Goal: Task Accomplishment & Management: Use online tool/utility

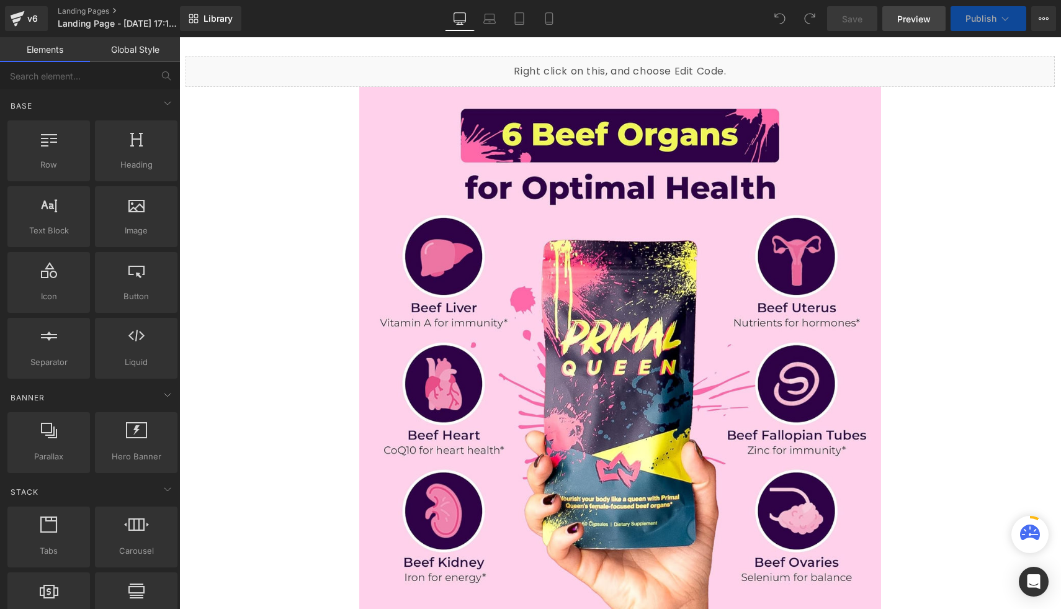
click at [921, 25] on link "Preview" at bounding box center [914, 18] width 63 height 25
click at [541, 17] on link "Mobile" at bounding box center [549, 18] width 30 height 25
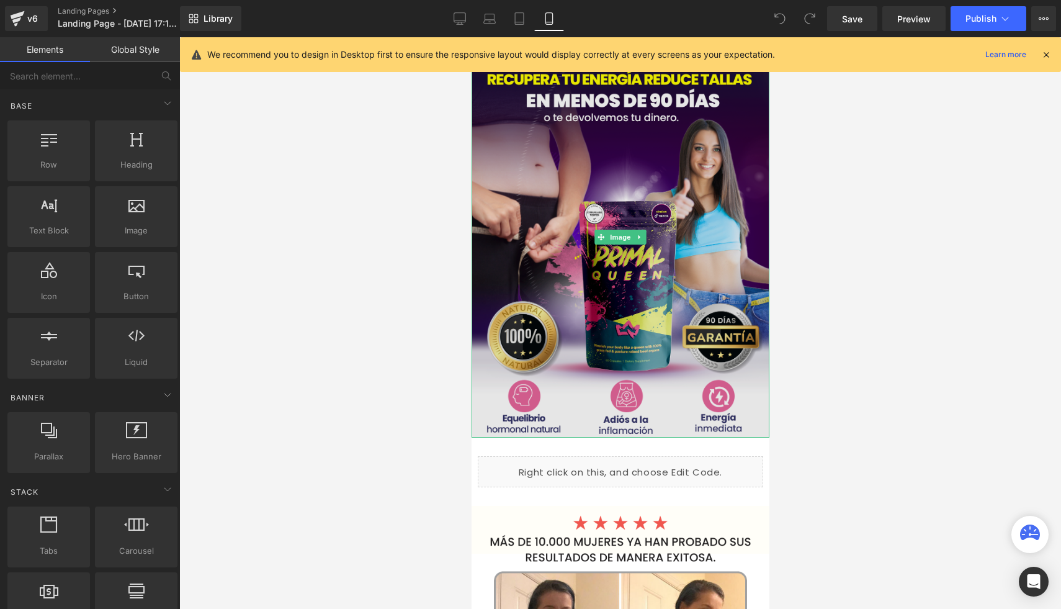
click at [564, 227] on img at bounding box center [620, 237] width 298 height 400
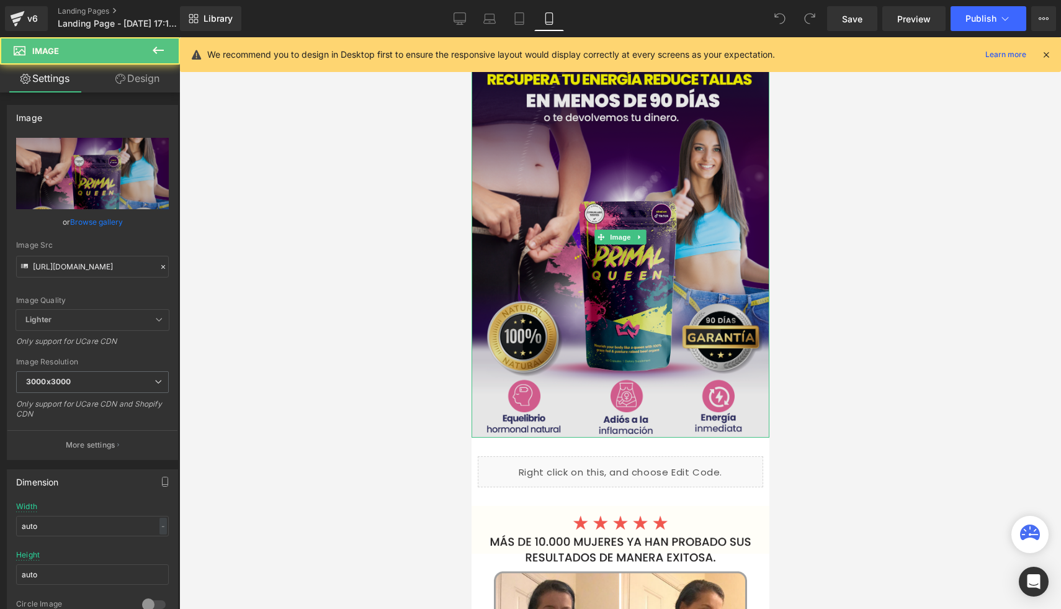
click at [534, 147] on img at bounding box center [620, 237] width 298 height 400
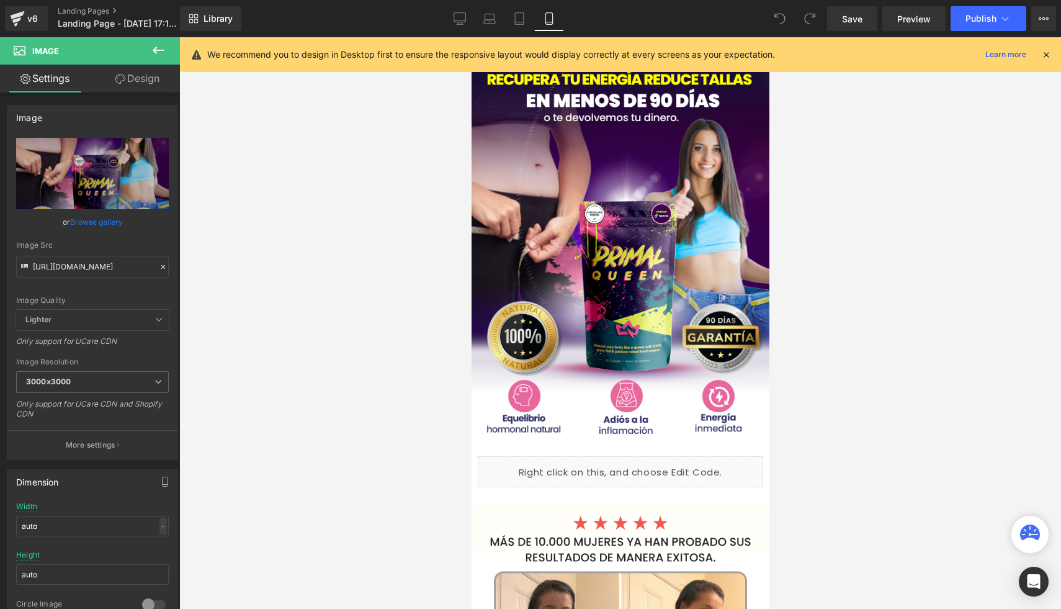
click at [1040, 55] on div "We recommend you to design in Desktop first to ensure the responsive layout wou…" at bounding box center [624, 54] width 834 height 15
click at [1043, 58] on icon at bounding box center [1046, 54] width 11 height 11
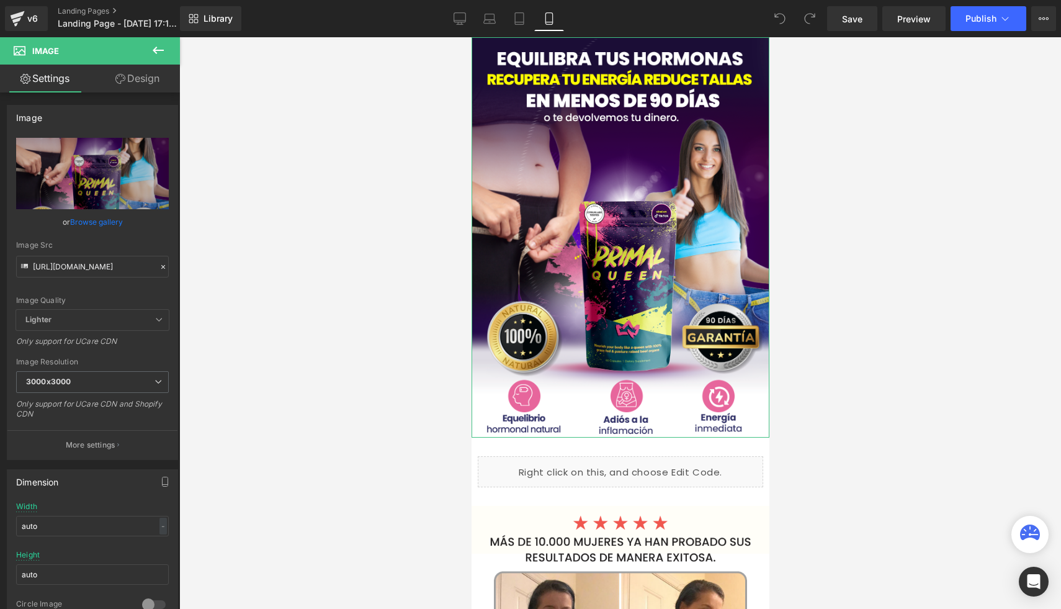
click at [150, 82] on link "Design" at bounding box center [137, 79] width 90 height 28
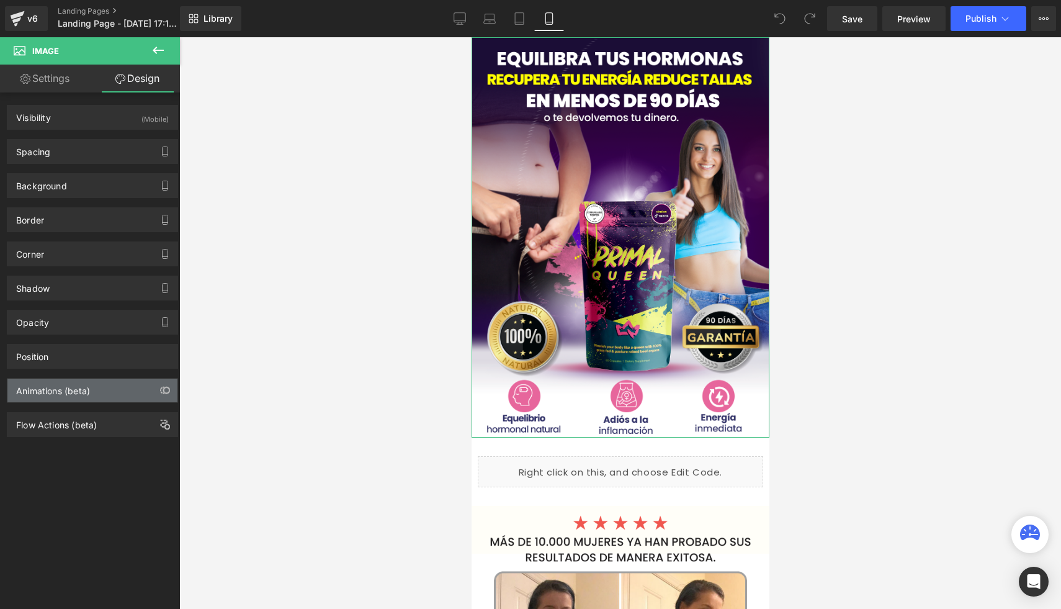
click at [83, 390] on div "Animations (beta)" at bounding box center [53, 387] width 74 height 17
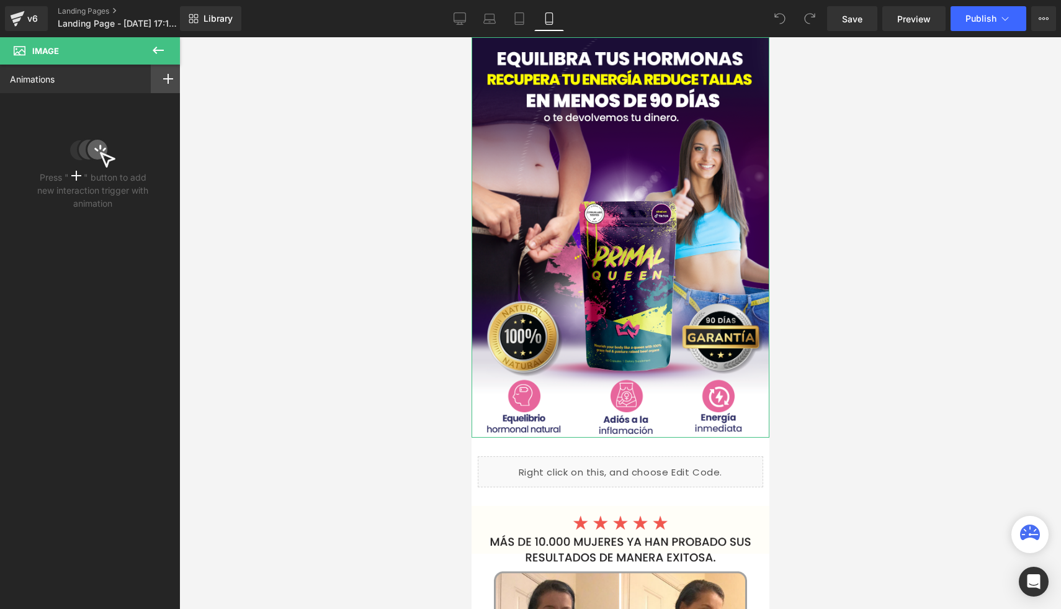
click at [158, 84] on div at bounding box center [168, 79] width 35 height 29
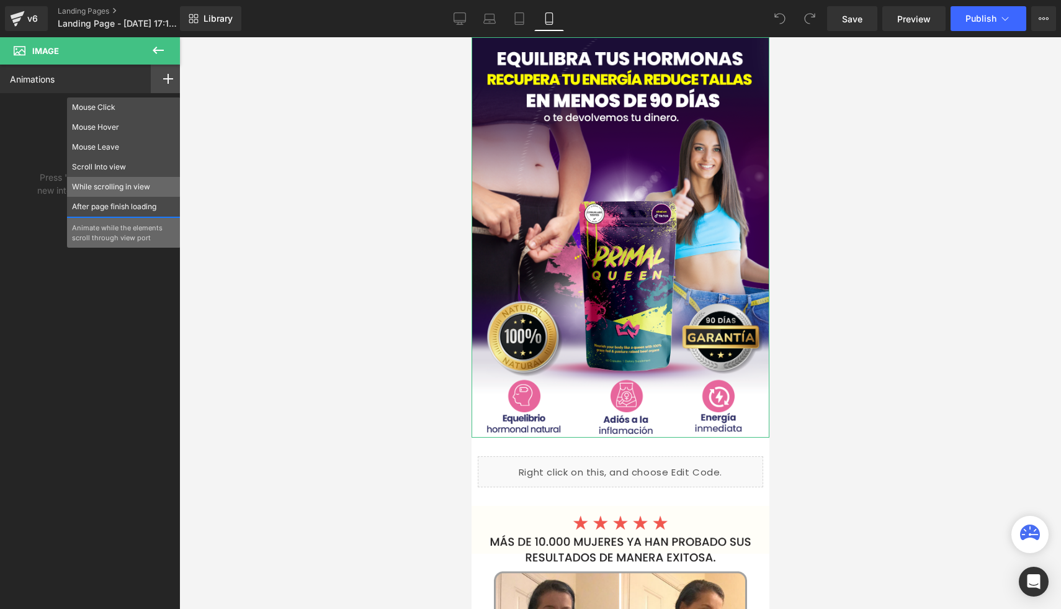
click at [128, 190] on p "While scrolling in view" at bounding box center [124, 186] width 104 height 11
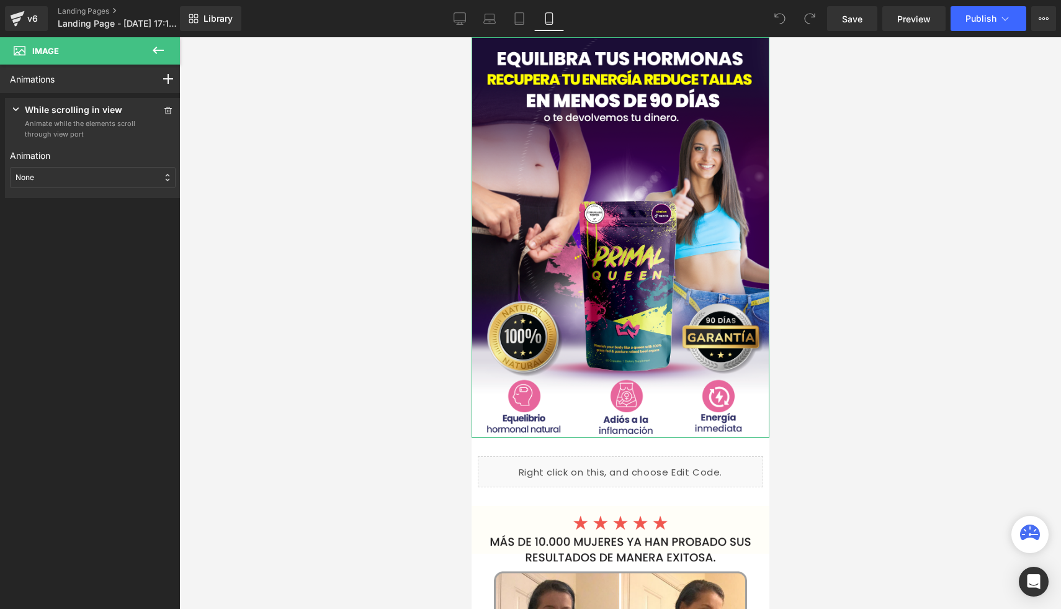
click at [122, 181] on div "None" at bounding box center [93, 177] width 166 height 21
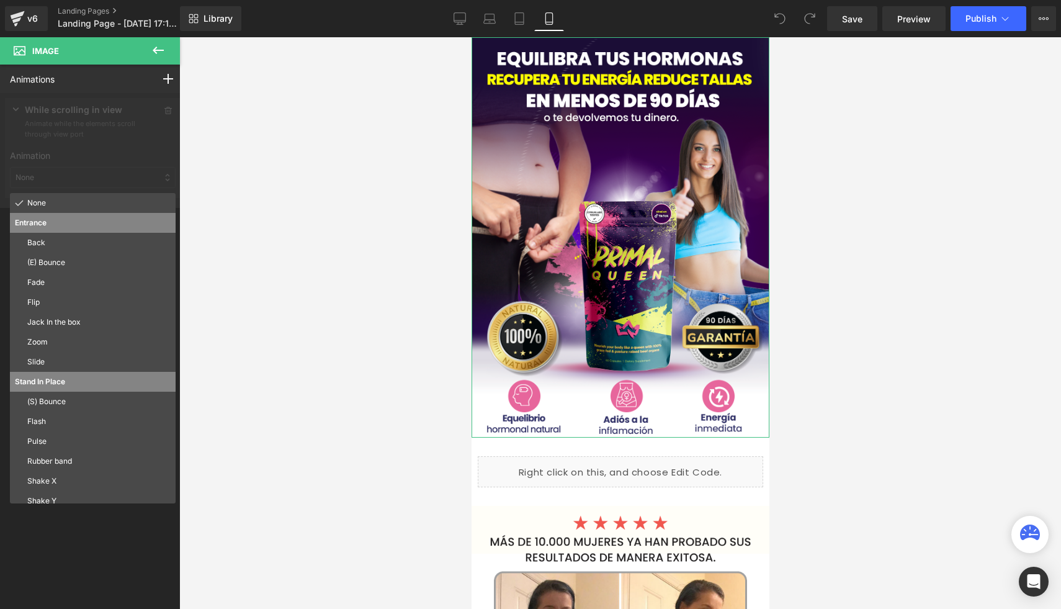
click at [106, 153] on div at bounding box center [93, 150] width 186 height 115
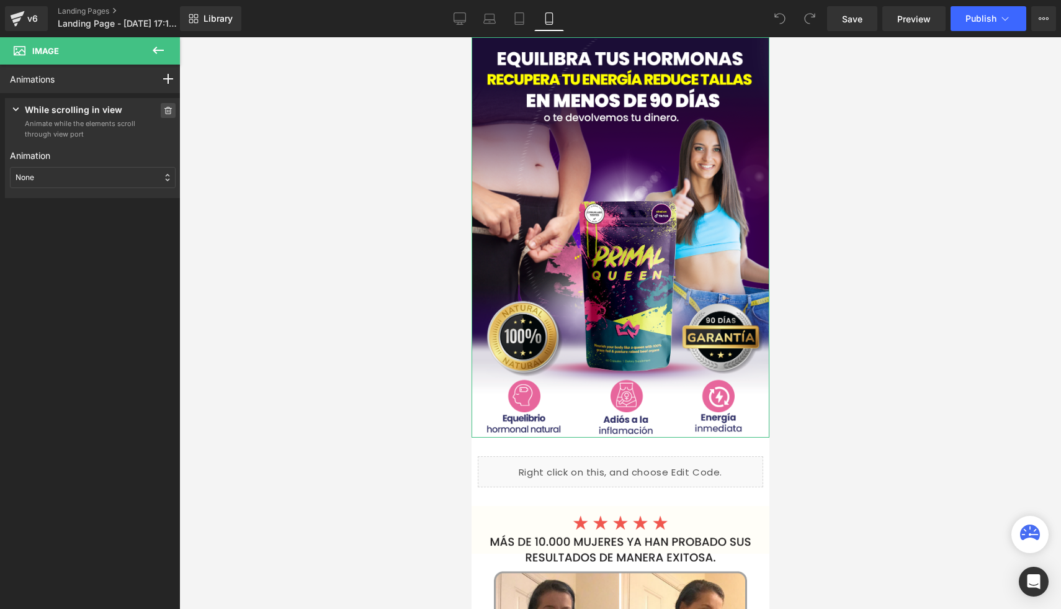
click at [161, 114] on span at bounding box center [168, 110] width 15 height 15
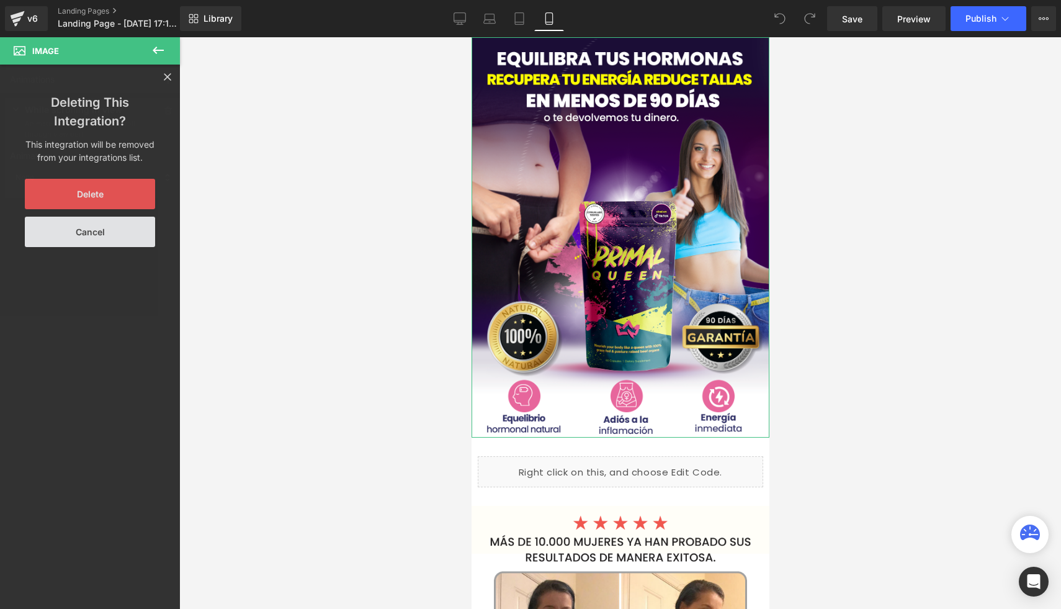
click at [125, 201] on button "Delete" at bounding box center [90, 194] width 130 height 30
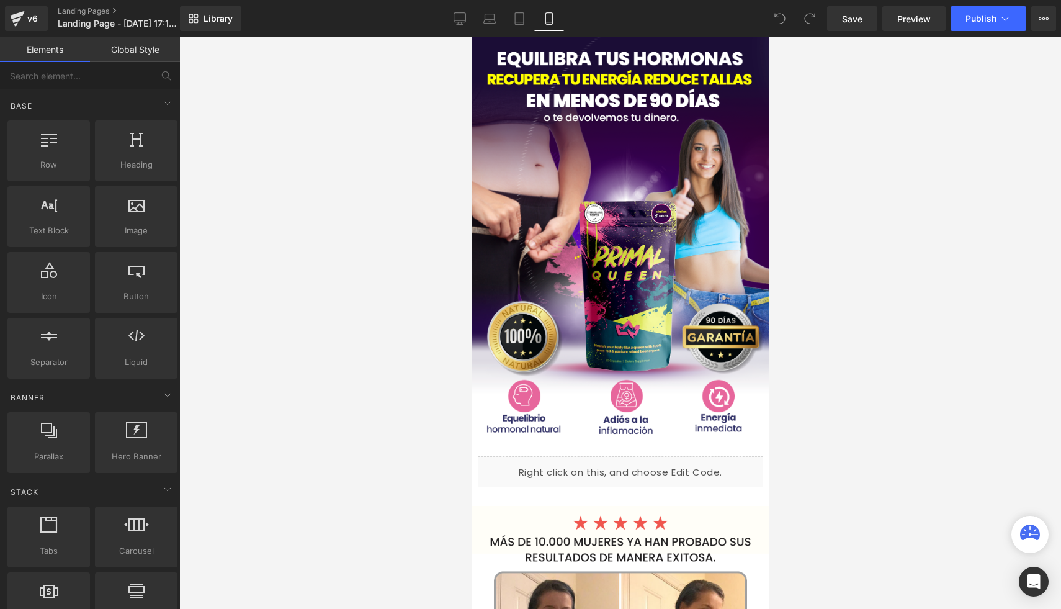
click at [387, 144] on div at bounding box center [620, 323] width 882 height 572
click at [845, 153] on div at bounding box center [620, 323] width 882 height 572
click at [843, 256] on div at bounding box center [620, 323] width 882 height 572
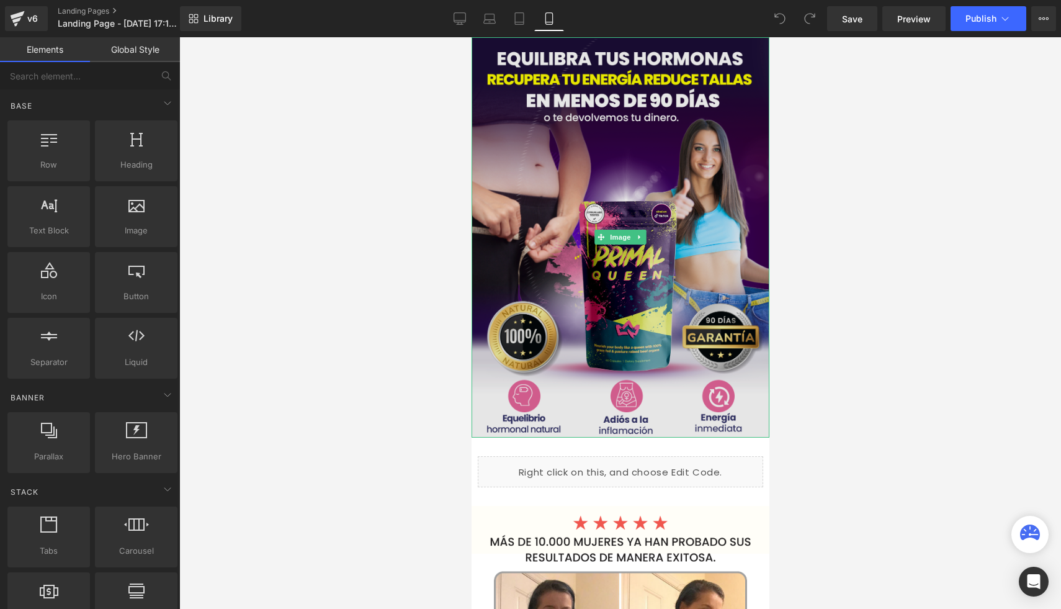
click at [585, 154] on img at bounding box center [620, 237] width 298 height 400
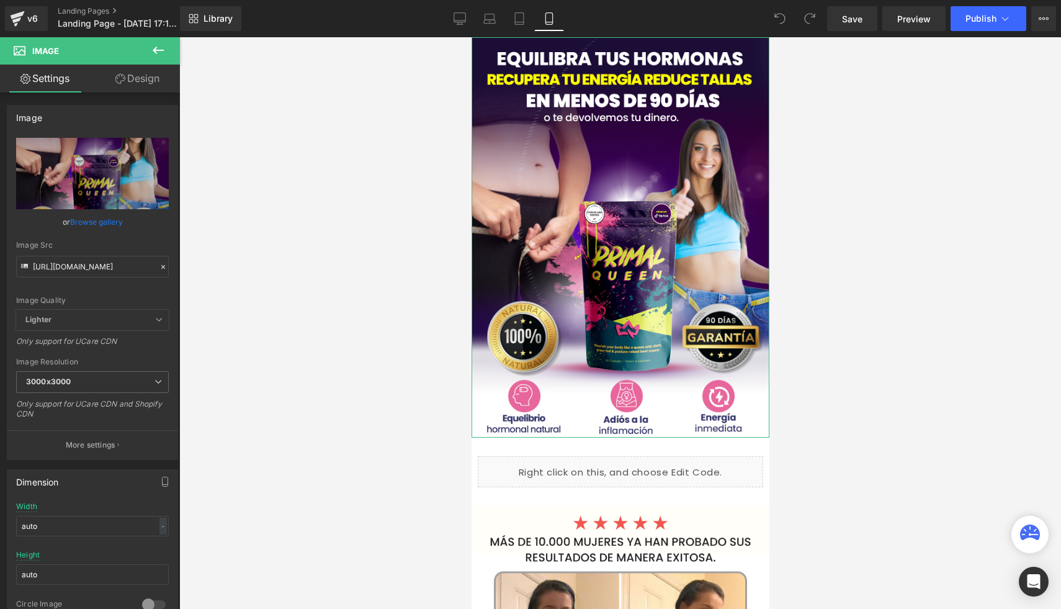
click at [144, 80] on link "Design" at bounding box center [137, 79] width 90 height 28
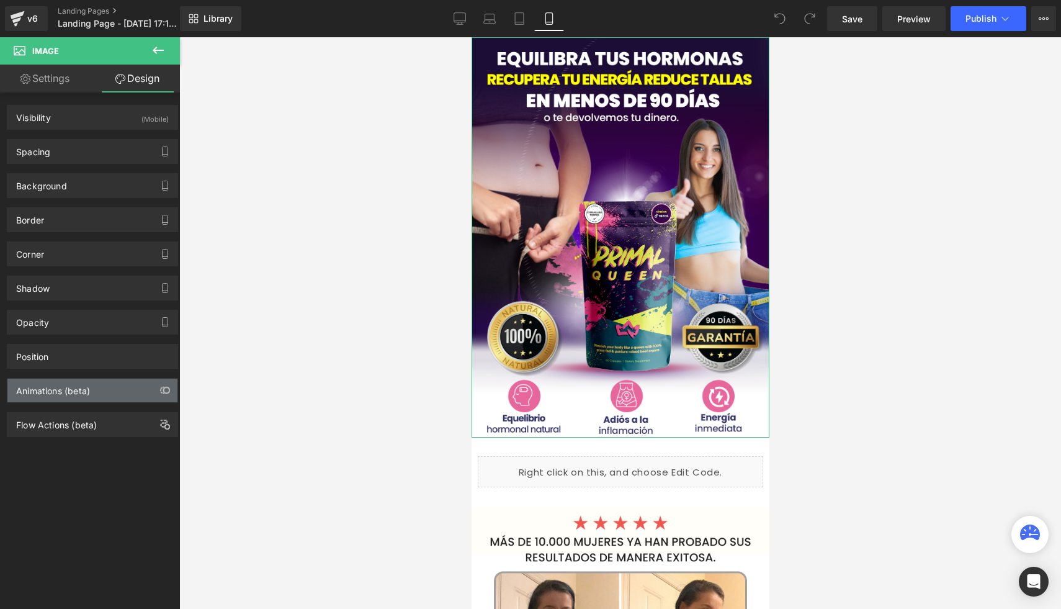
click at [92, 395] on div "Animations (beta)" at bounding box center [92, 391] width 170 height 24
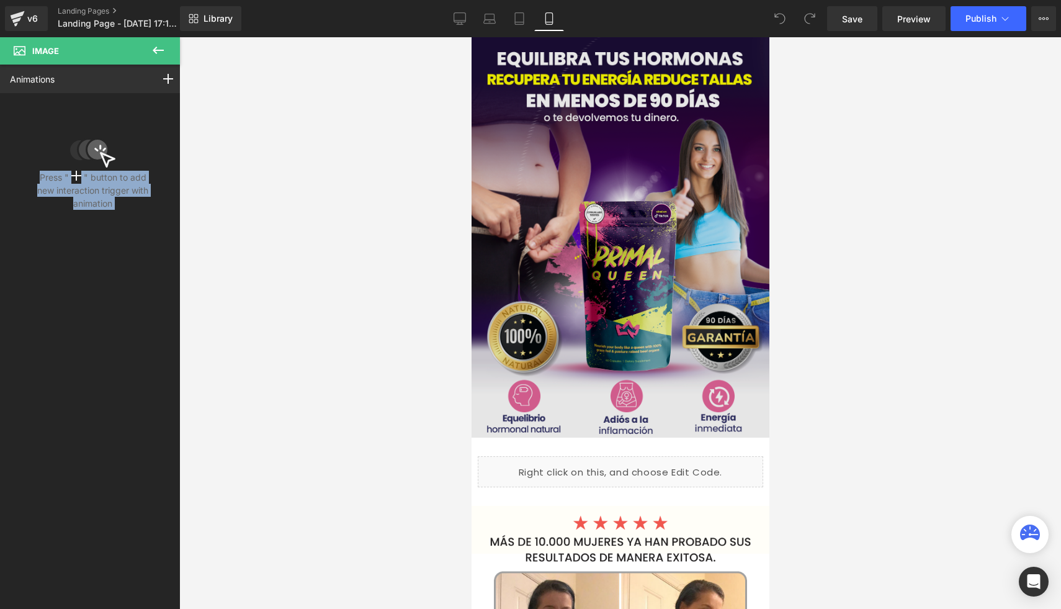
drag, startPoint x: 639, startPoint y: 119, endPoint x: 552, endPoint y: 156, distance: 94.9
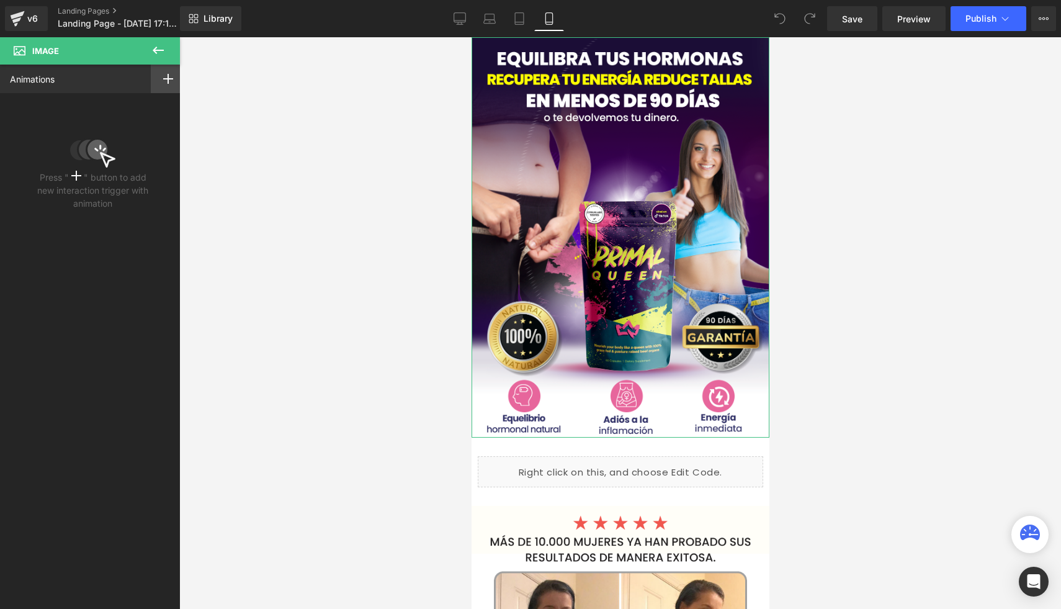
click at [163, 74] on icon at bounding box center [168, 79] width 10 height 10
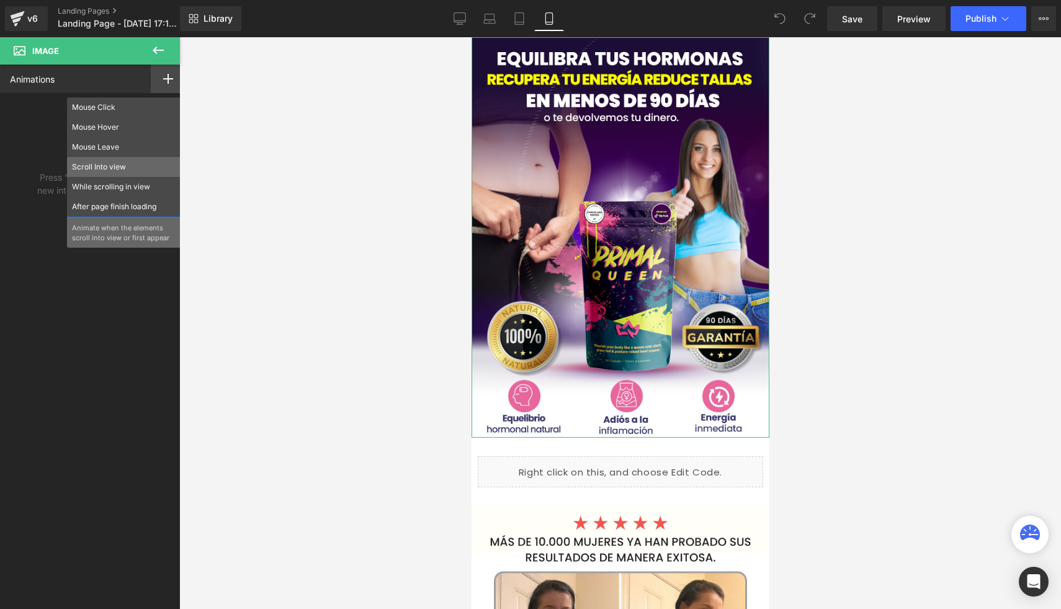
click at [125, 168] on p "Scroll Into view" at bounding box center [124, 166] width 104 height 11
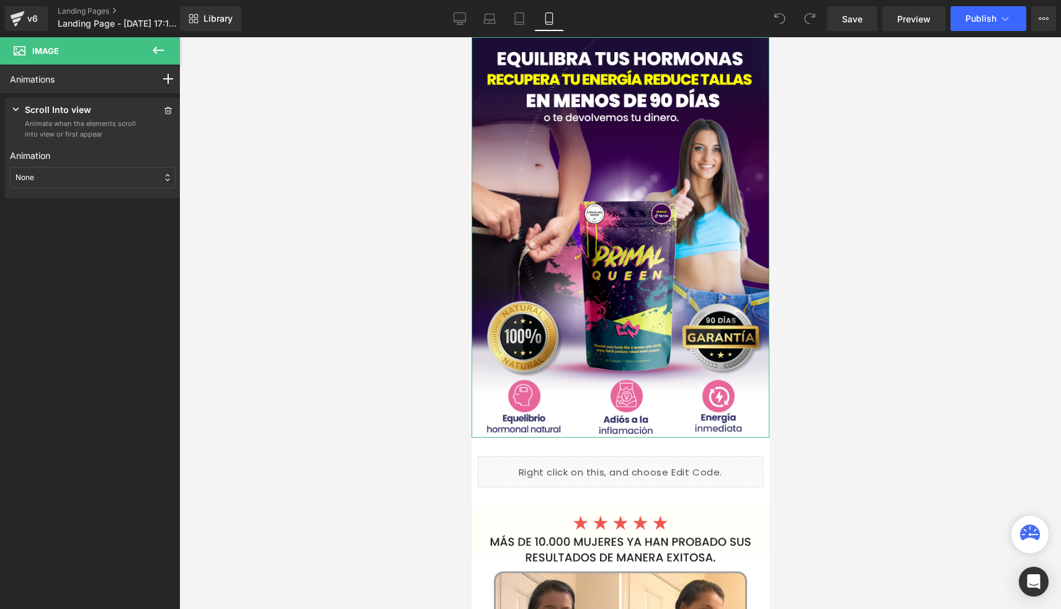
click at [115, 184] on div "None" at bounding box center [93, 177] width 166 height 21
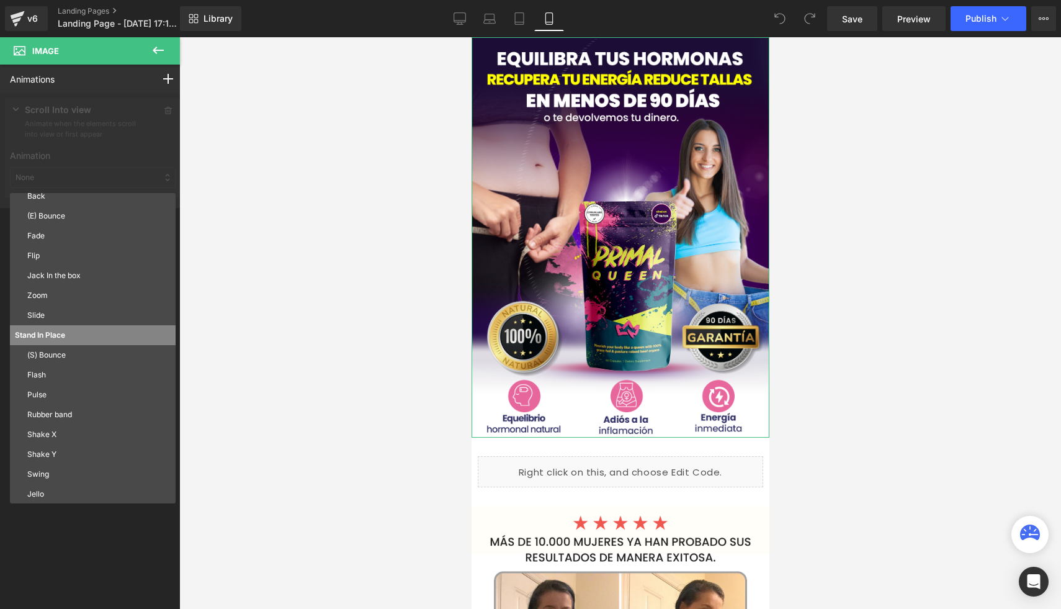
scroll to position [67, 0]
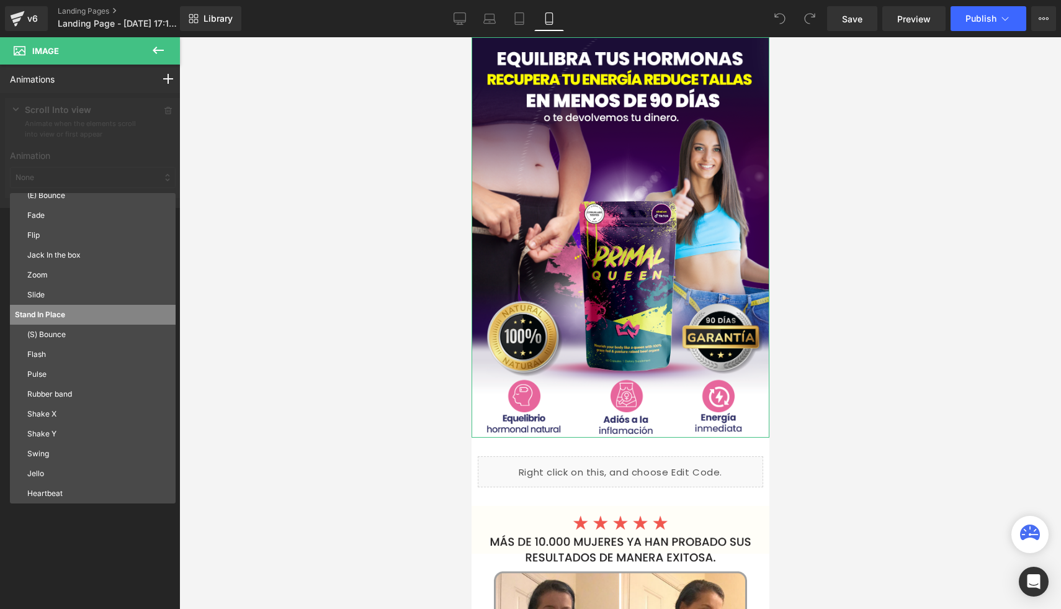
click at [132, 549] on div "Animations Mouse Click Mouse Hover Mouse Leave Scroll Into view While scrolling…" at bounding box center [93, 326] width 186 height 522
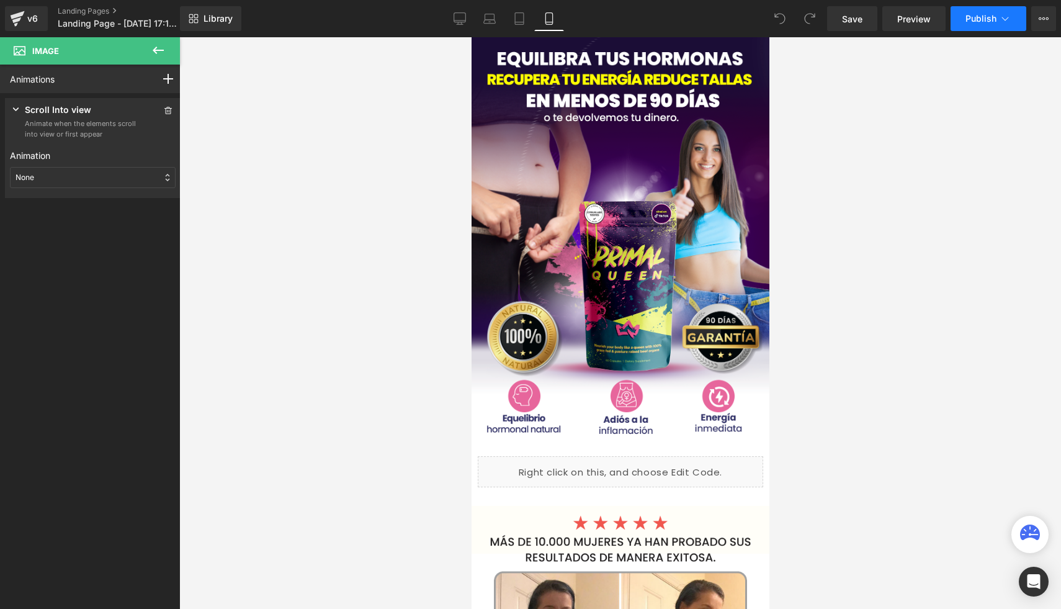
click at [957, 26] on button "Publish" at bounding box center [989, 18] width 76 height 25
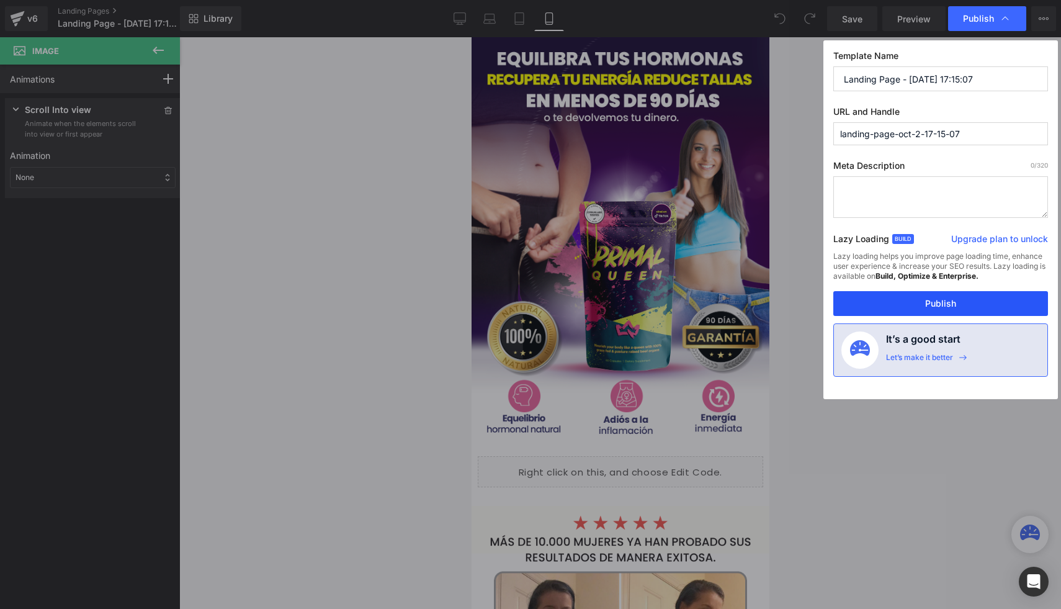
click at [856, 302] on button "Publish" at bounding box center [941, 303] width 215 height 25
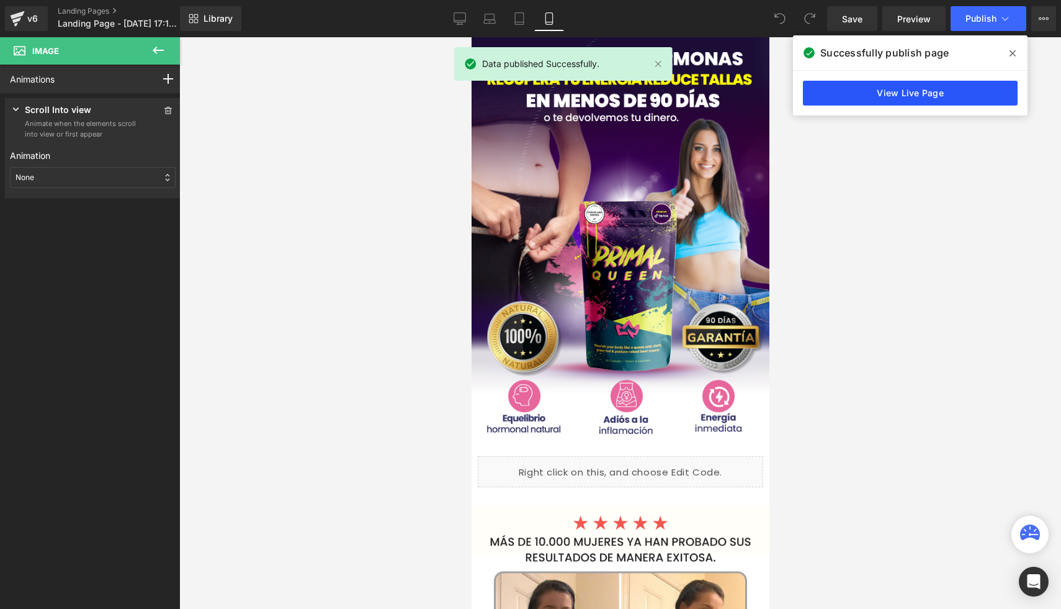
click at [873, 84] on link "View Live Page" at bounding box center [910, 93] width 215 height 25
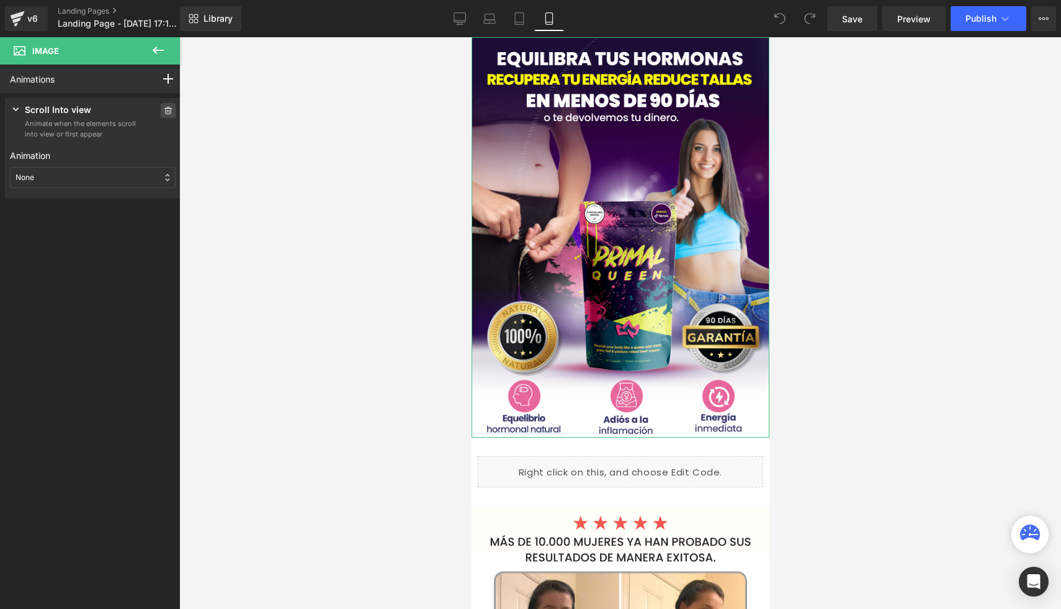
click at [164, 112] on icon at bounding box center [168, 110] width 9 height 7
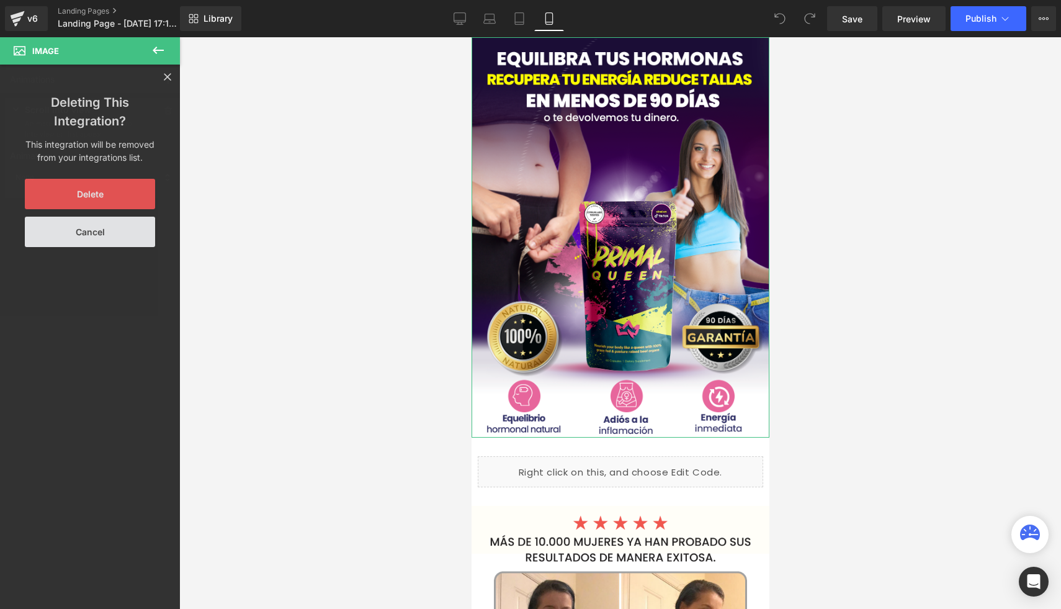
click at [125, 186] on button "Delete" at bounding box center [90, 194] width 130 height 30
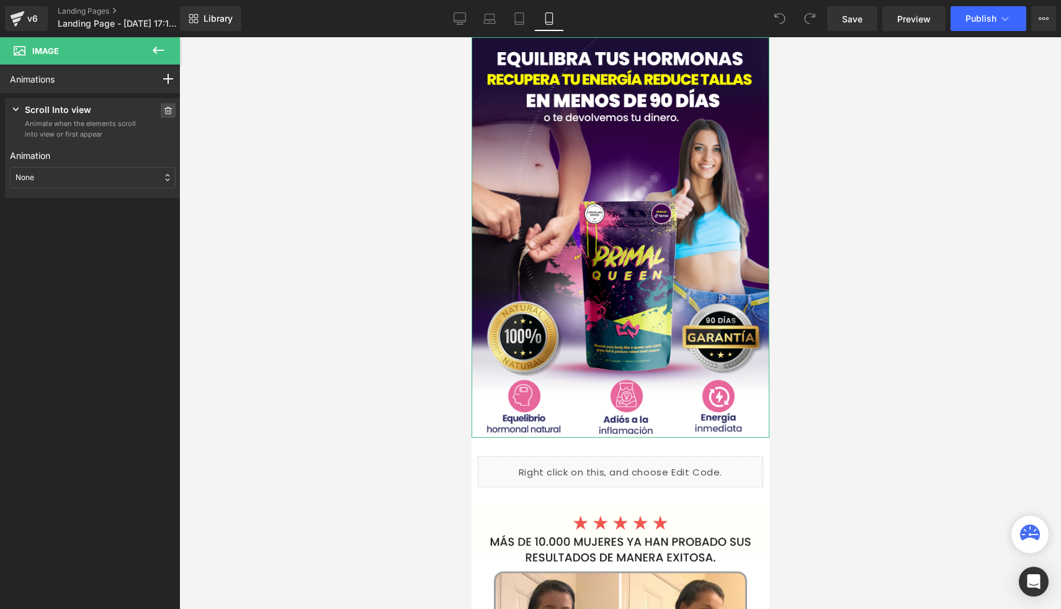
click at [164, 107] on icon at bounding box center [168, 110] width 9 height 7
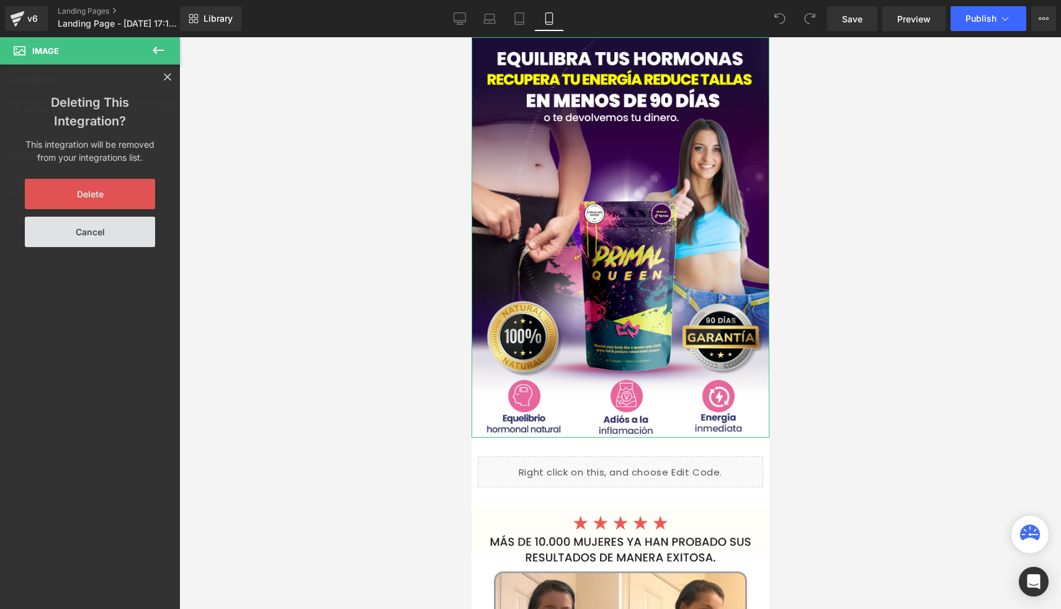
click at [110, 181] on button "Delete" at bounding box center [90, 194] width 130 height 30
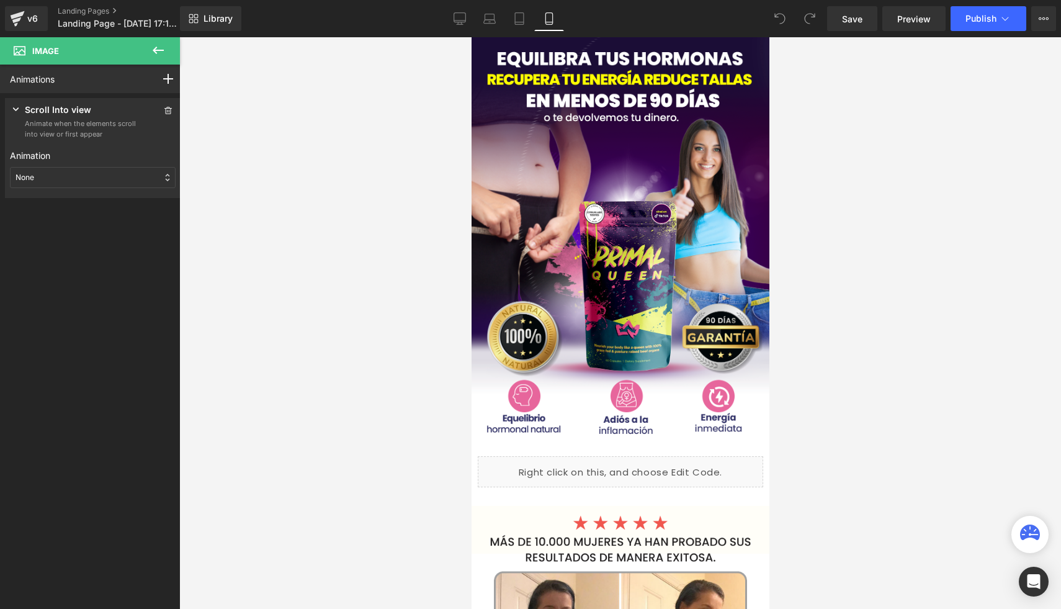
click at [155, 50] on icon at bounding box center [158, 50] width 11 height 7
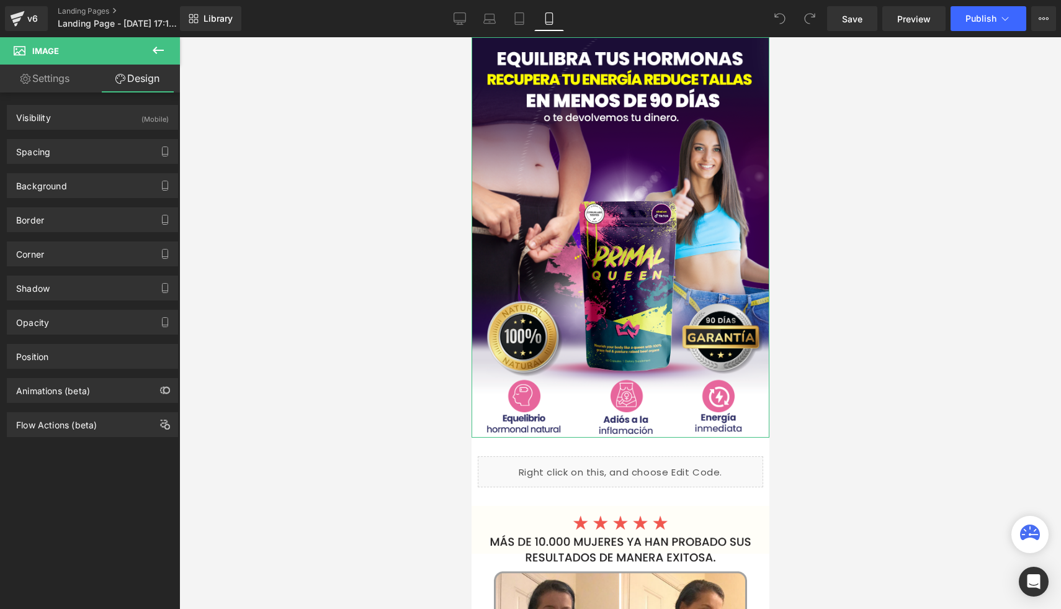
click at [83, 400] on div "Animations (beta)" at bounding box center [92, 391] width 170 height 24
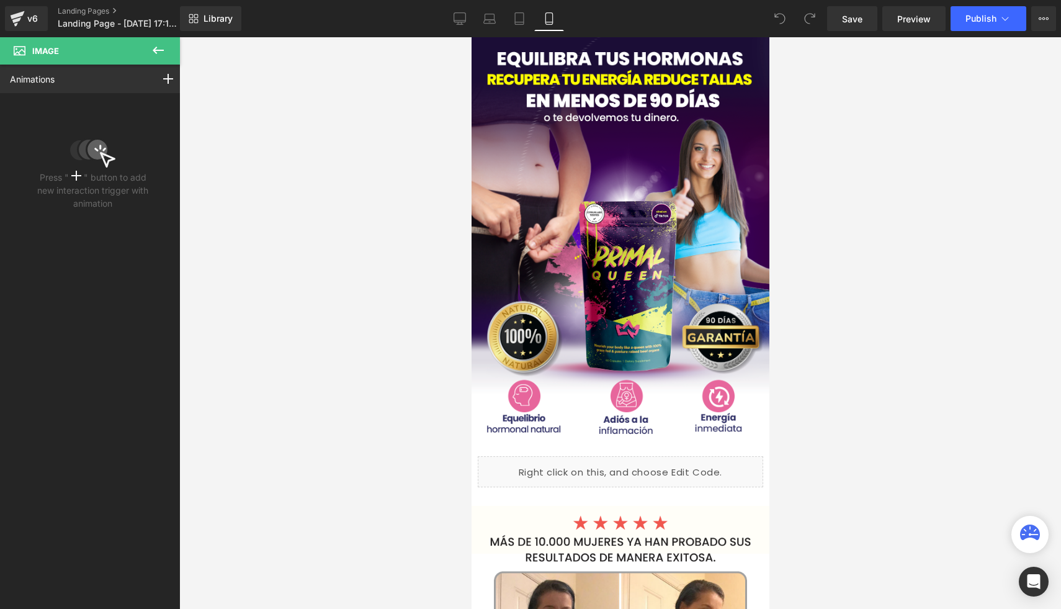
click at [161, 38] on button at bounding box center [158, 50] width 43 height 27
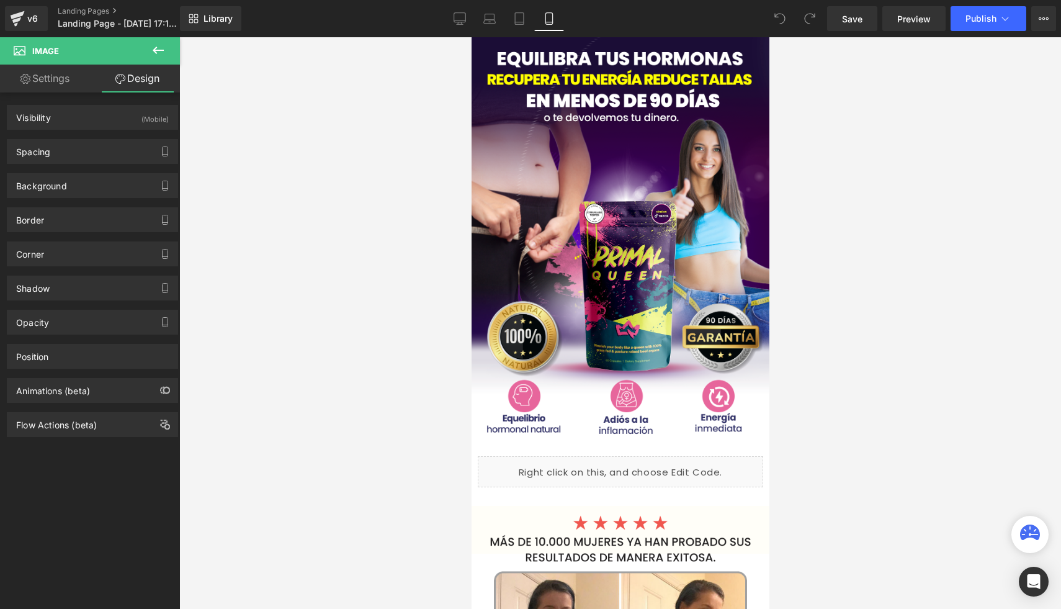
click at [157, 43] on icon at bounding box center [158, 50] width 15 height 15
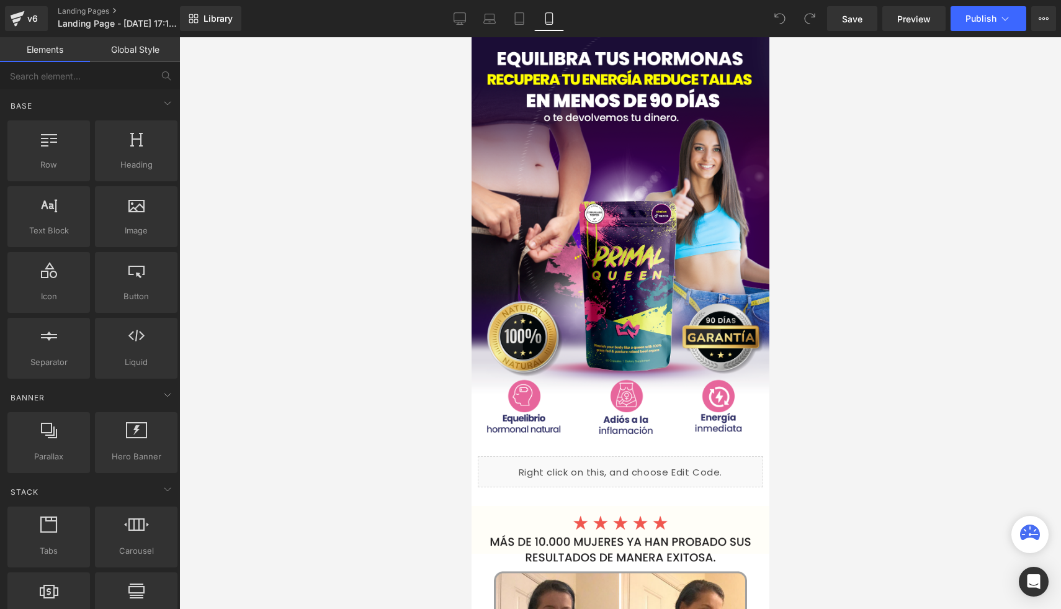
click at [131, 53] on link "Global Style" at bounding box center [135, 49] width 90 height 25
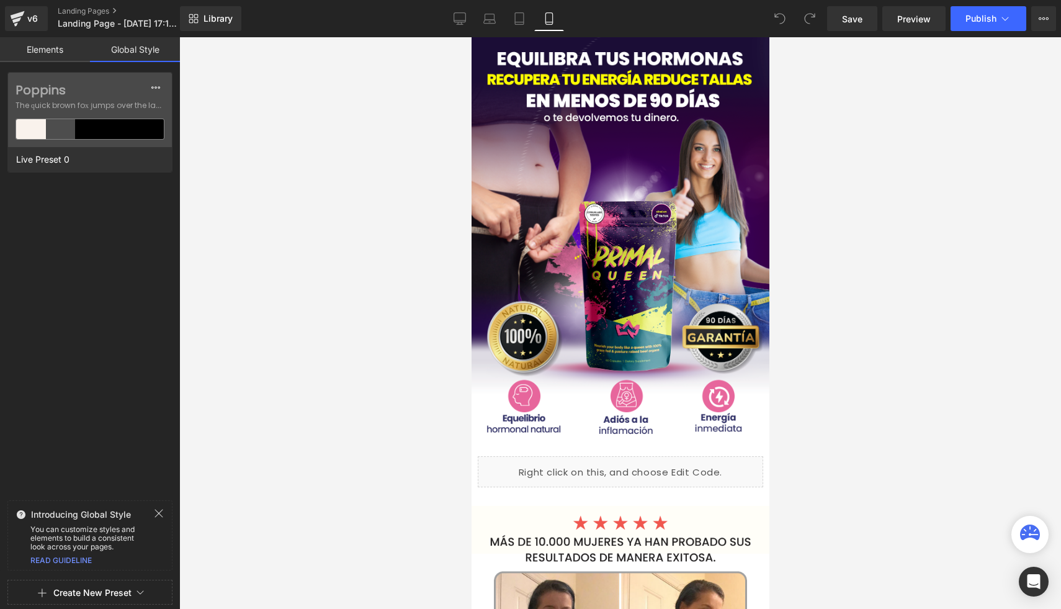
click at [62, 63] on div "Elements Global Style Base Row rows, columns, layouts, div Heading headings, ti…" at bounding box center [90, 326] width 180 height 578
click at [62, 60] on link "Elements" at bounding box center [45, 49] width 90 height 25
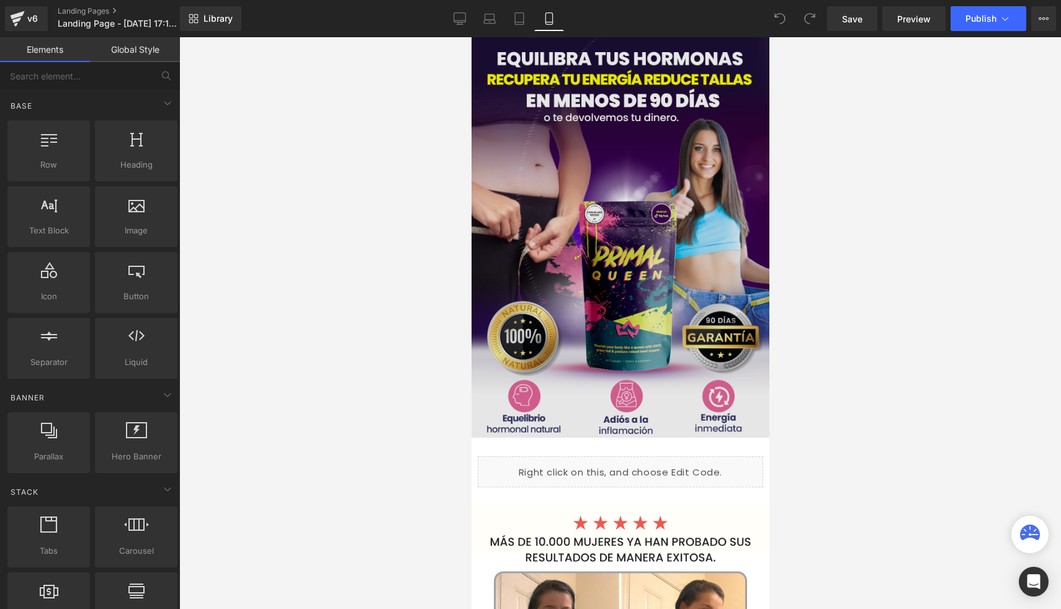
click at [570, 172] on img at bounding box center [620, 237] width 298 height 400
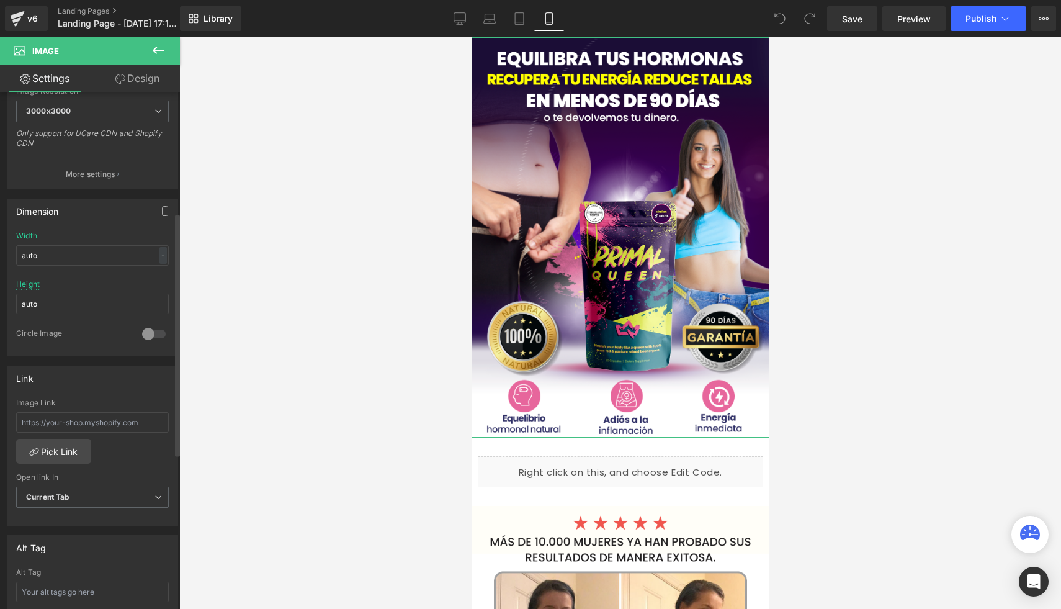
scroll to position [230, 0]
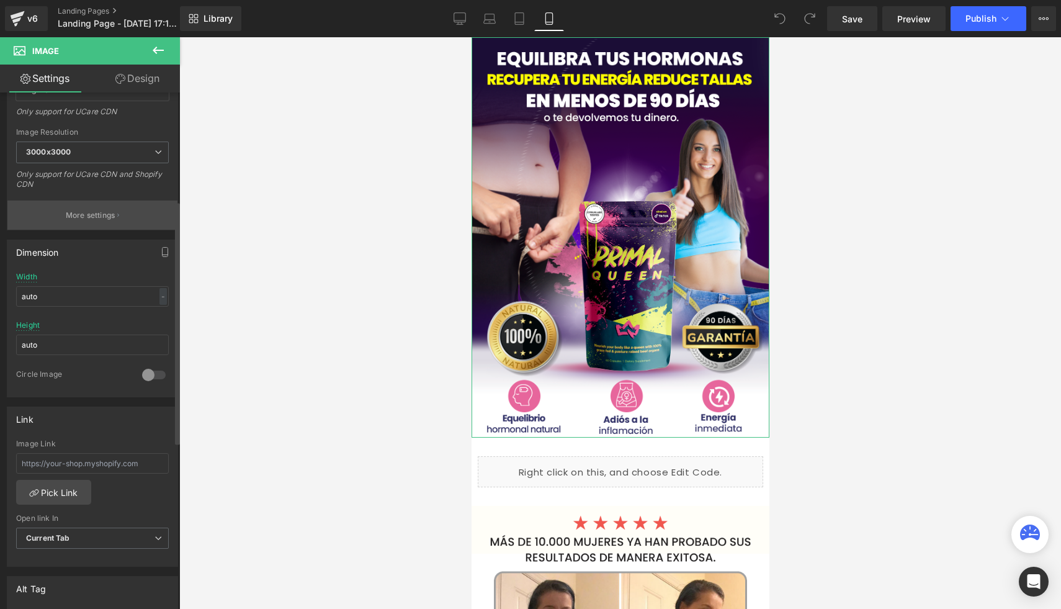
click at [103, 222] on button "More settings" at bounding box center [92, 215] width 170 height 29
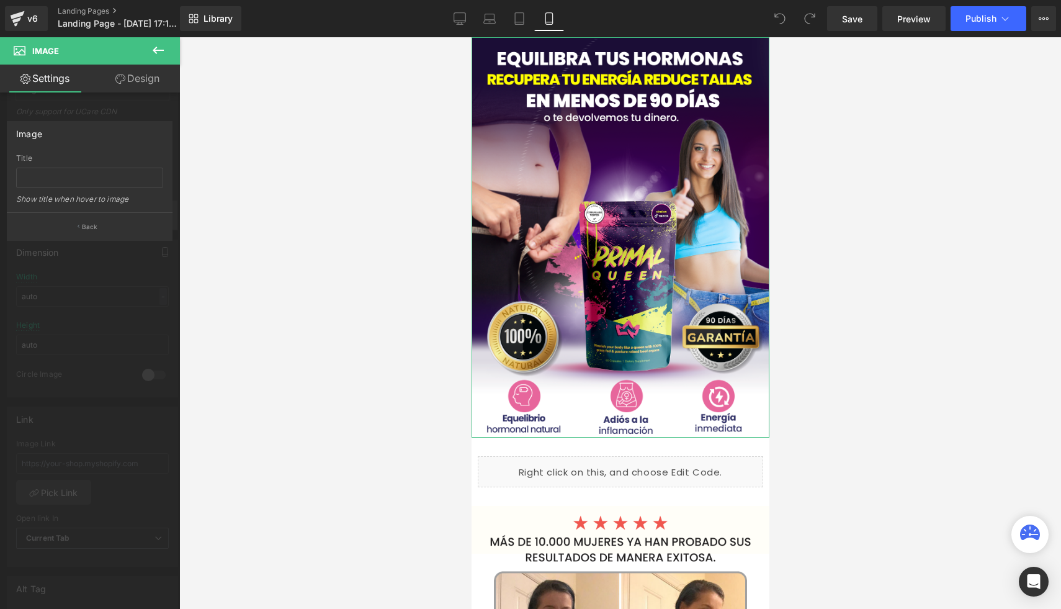
click at [103, 222] on button "Back" at bounding box center [90, 226] width 166 height 28
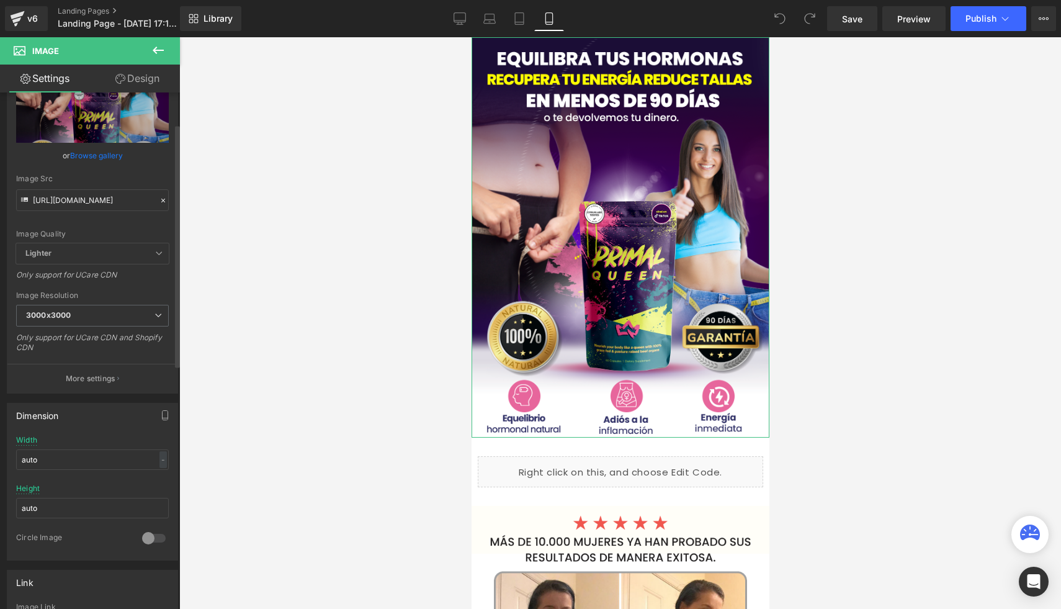
scroll to position [0, 0]
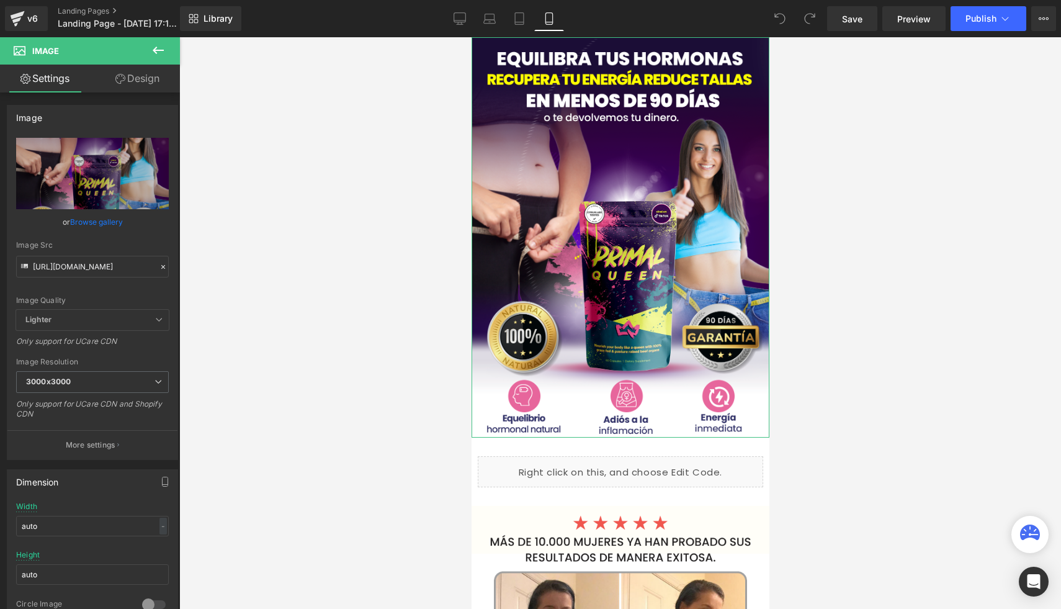
click at [135, 89] on link "Design" at bounding box center [137, 79] width 90 height 28
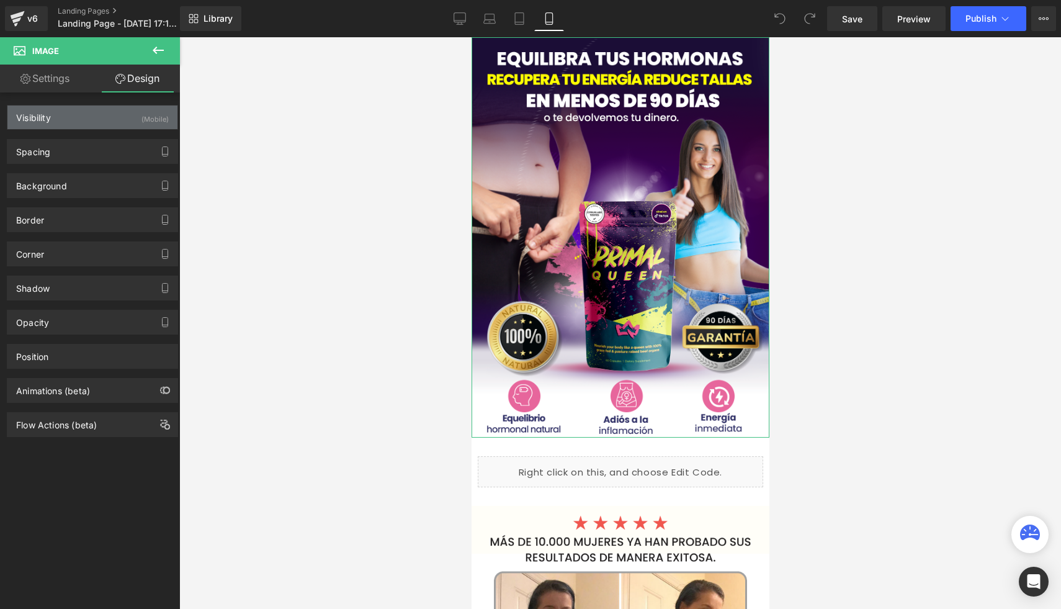
click at [155, 128] on div "Visibility (Mobile)" at bounding box center [92, 118] width 170 height 24
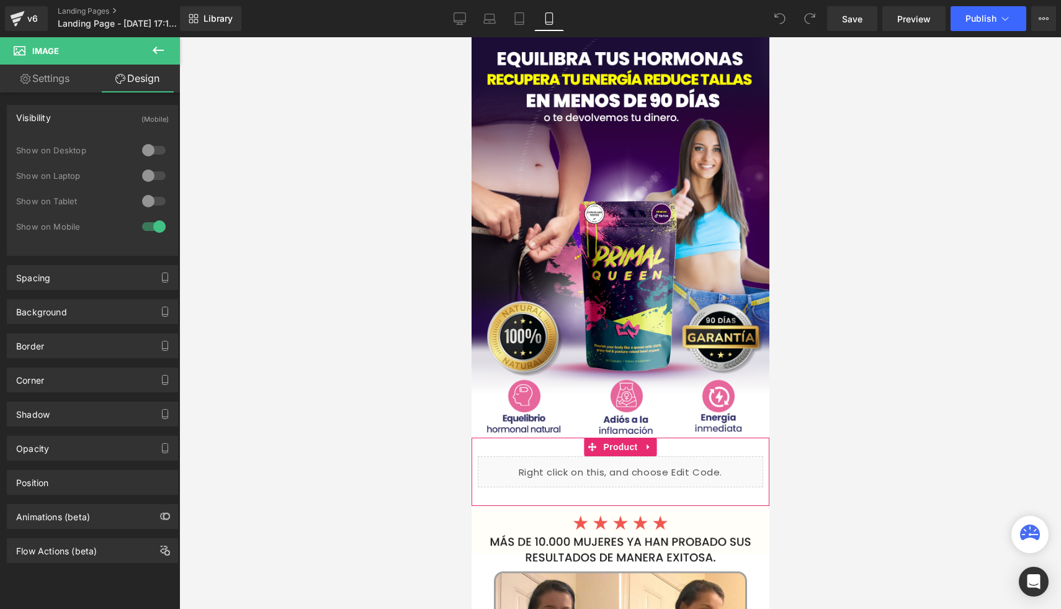
click at [477, 468] on div "Liquid Sale Off (P) Image Add To Cart (P) Cart Button Product" at bounding box center [620, 472] width 298 height 68
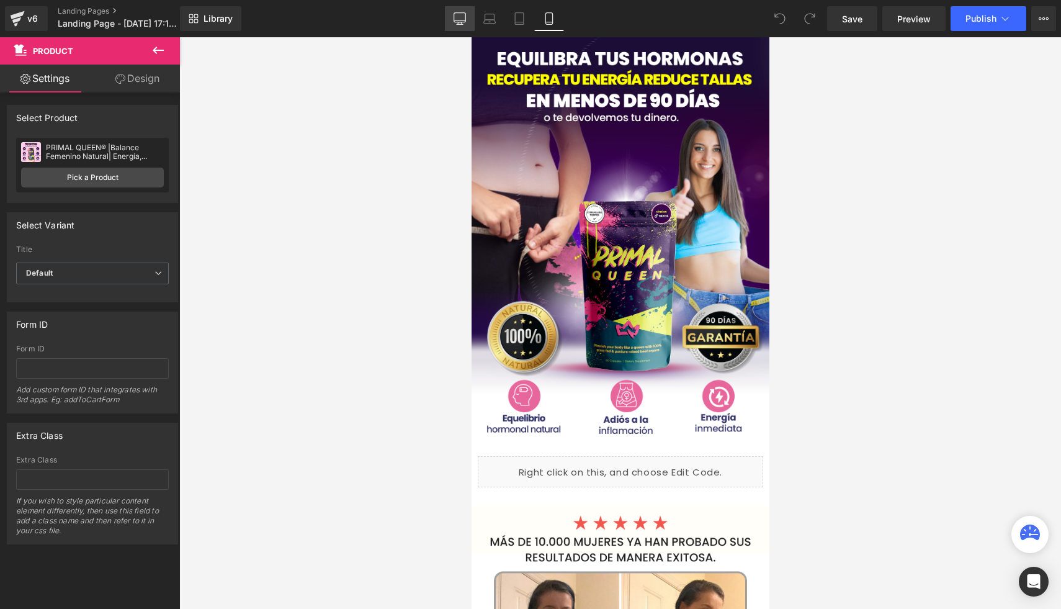
click at [458, 18] on icon at bounding box center [460, 18] width 12 height 12
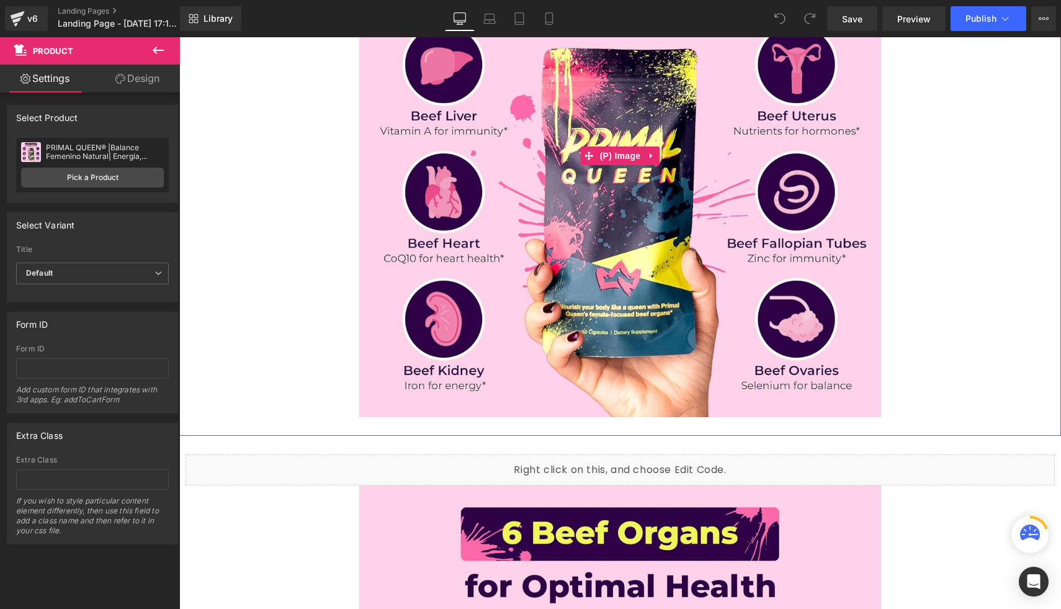
click at [430, 142] on img at bounding box center [620, 156] width 522 height 522
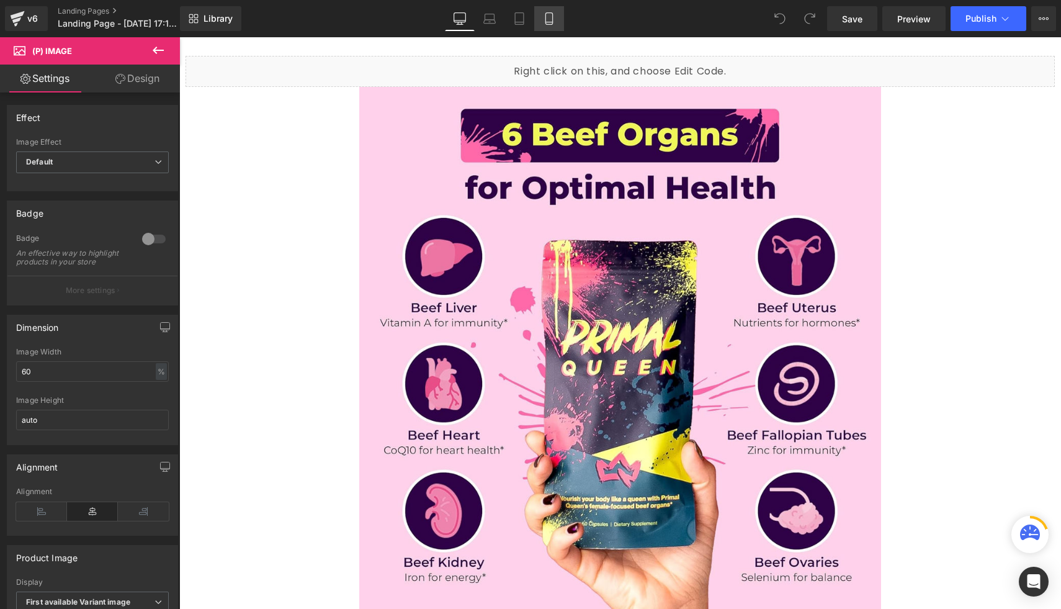
click at [550, 22] on icon at bounding box center [549, 22] width 7 height 0
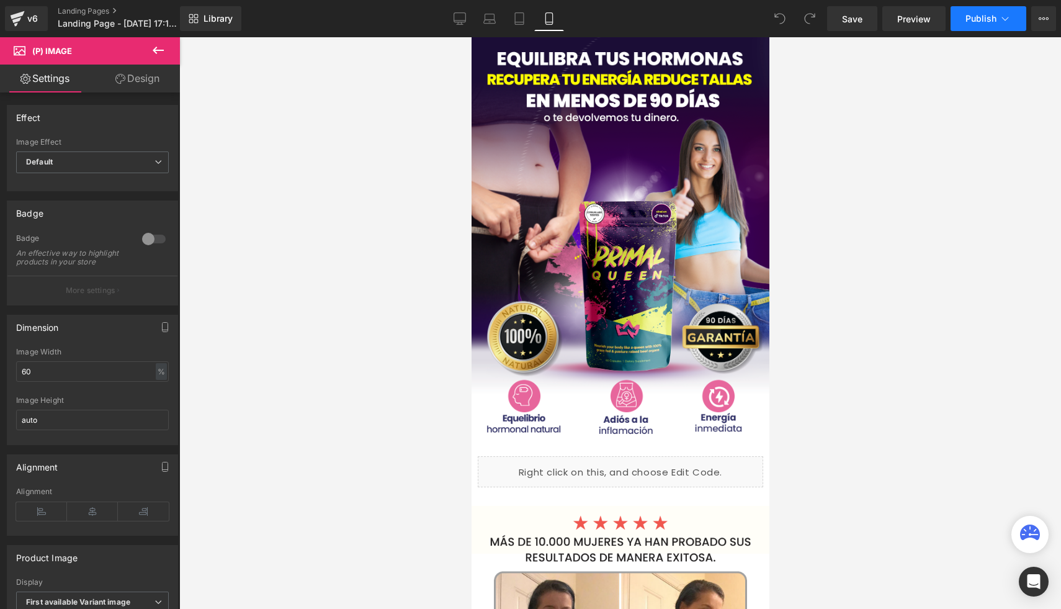
click at [985, 27] on button "Publish" at bounding box center [989, 18] width 76 height 25
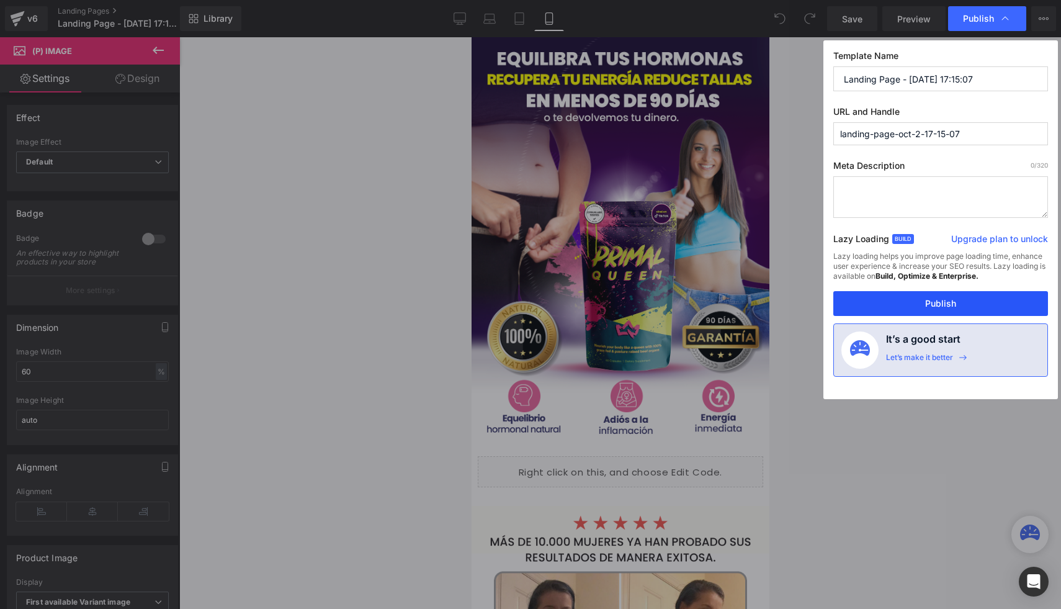
click at [907, 291] on button "Publish" at bounding box center [941, 303] width 215 height 25
